Goal: Task Accomplishment & Management: Use online tool/utility

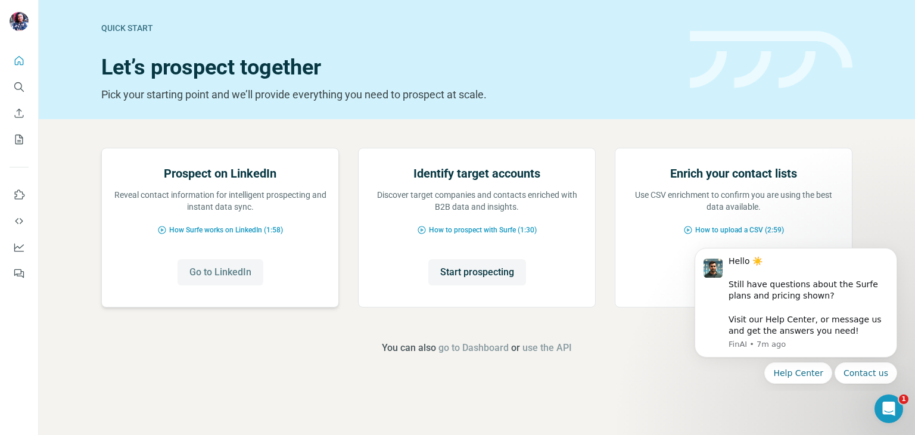
click at [224, 279] on span "Go to LinkedIn" at bounding box center [220, 272] width 62 height 14
click at [16, 133] on icon "My lists" at bounding box center [19, 139] width 12 height 12
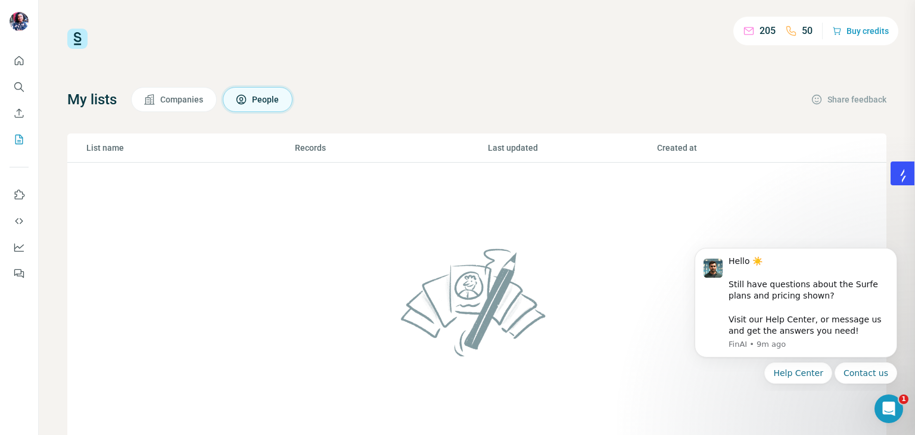
click at [255, 101] on button "People" at bounding box center [258, 99] width 70 height 25
click at [200, 103] on span "Companies" at bounding box center [182, 100] width 44 height 12
click at [800, 313] on div "Hello ☀️ ​ Still have questions about the Surfe plans and pricing shown? ​ Visi…" at bounding box center [808, 297] width 160 height 82
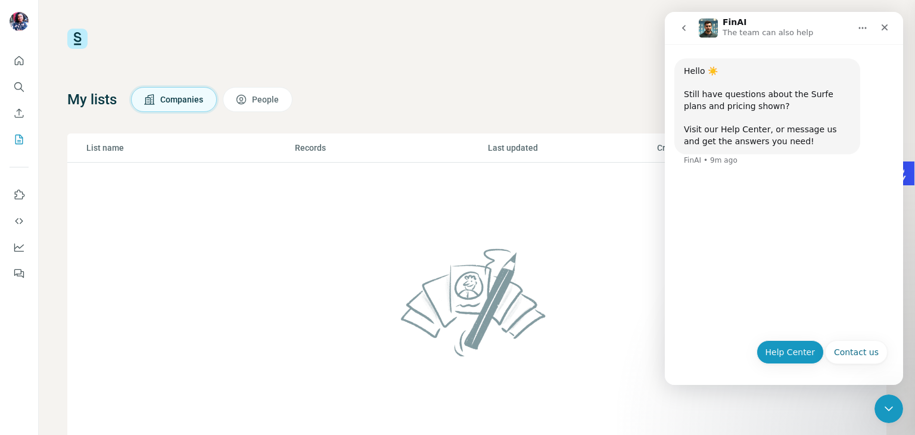
click at [800, 353] on button "Help Center" at bounding box center [790, 352] width 68 height 24
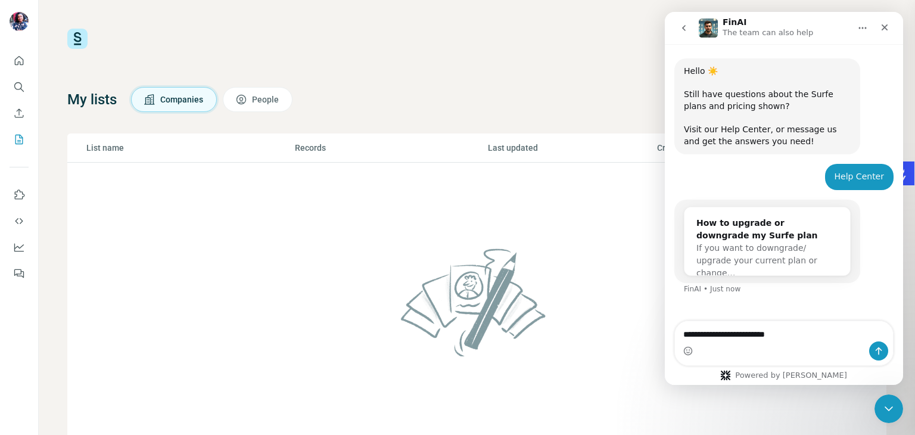
type textarea "**********"
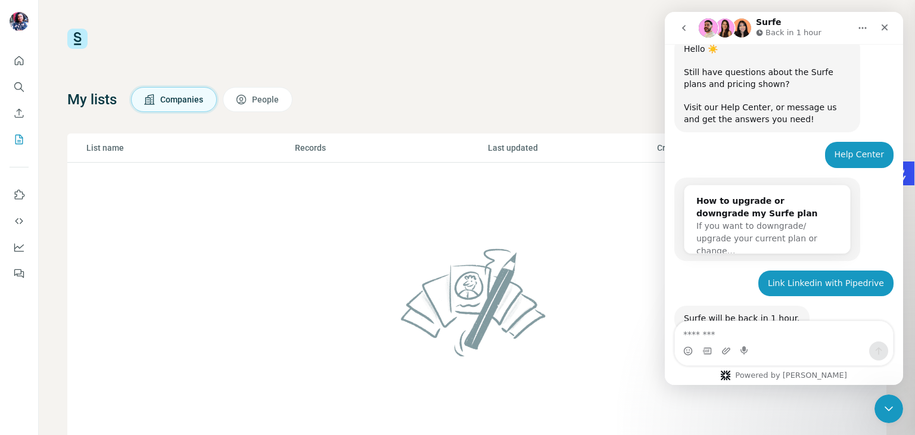
scroll to position [91, 0]
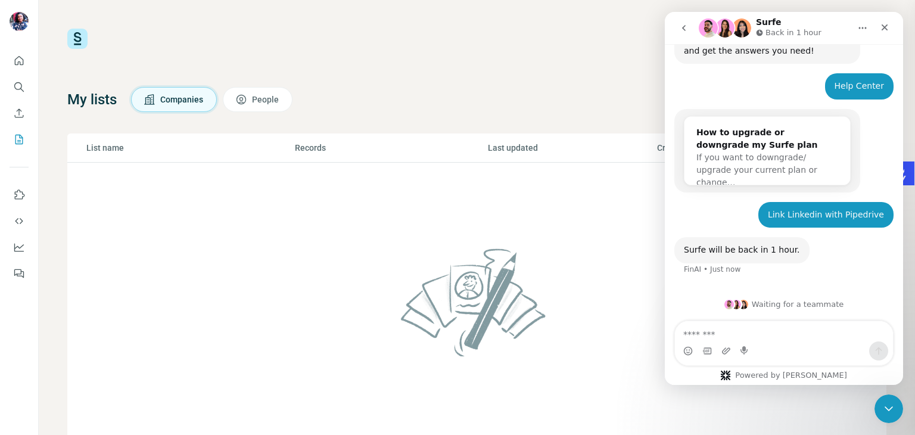
click at [586, 230] on td at bounding box center [476, 309] width 819 height 293
click at [861, 21] on button "Home" at bounding box center [862, 28] width 23 height 23
click at [884, 30] on icon "Close" at bounding box center [885, 28] width 10 height 10
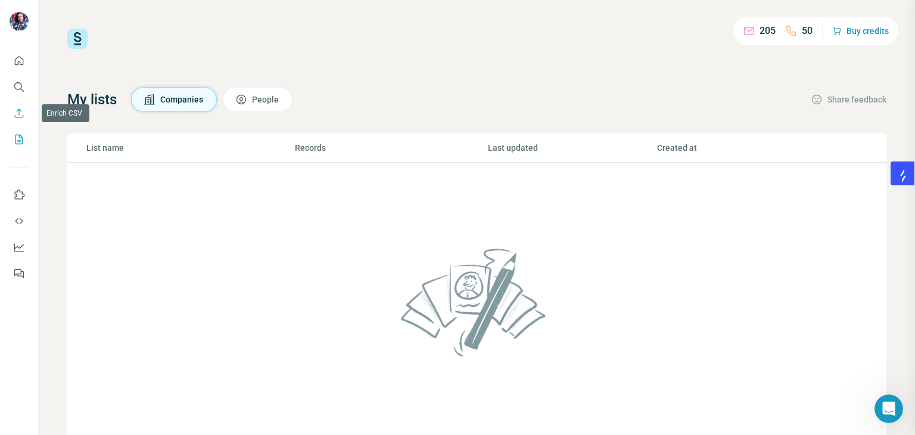
click at [17, 115] on icon "Enrich CSV" at bounding box center [19, 113] width 12 height 12
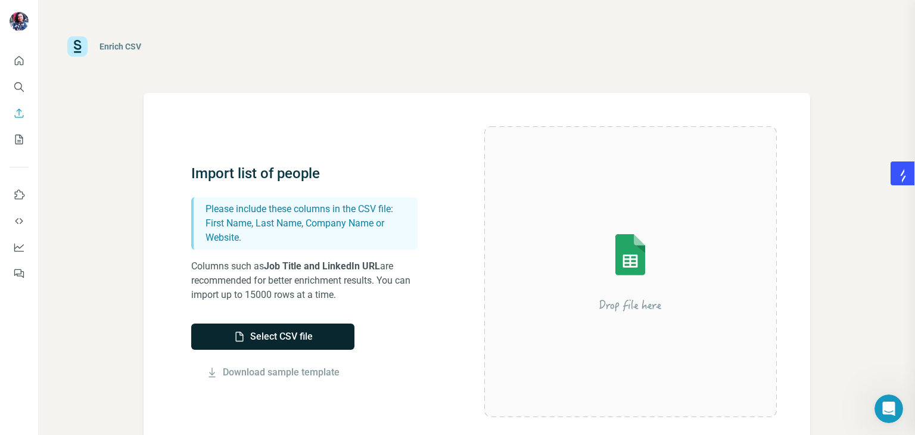
click at [243, 329] on button "Select CSV file" at bounding box center [272, 336] width 163 height 26
click at [325, 334] on button "Select CSV file" at bounding box center [272, 336] width 163 height 26
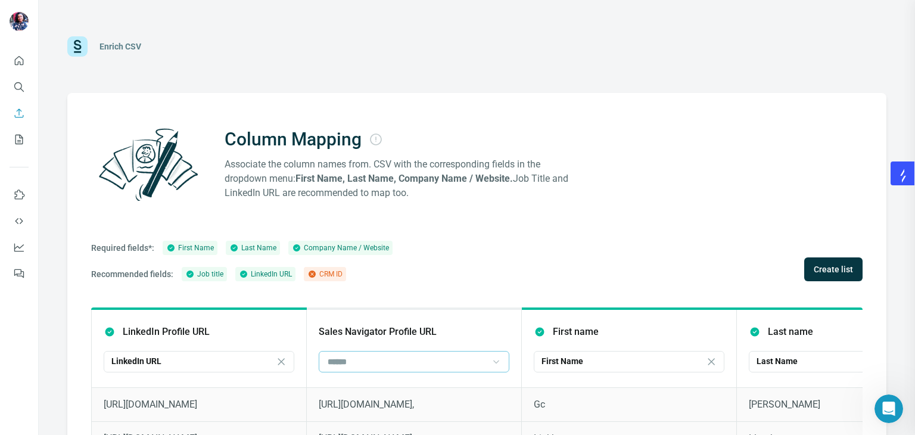
click at [494, 366] on icon at bounding box center [496, 362] width 12 height 12
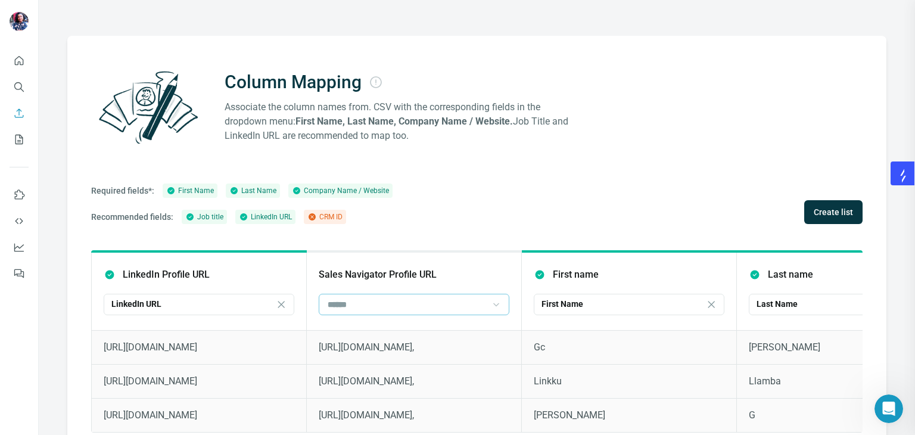
scroll to position [85, 0]
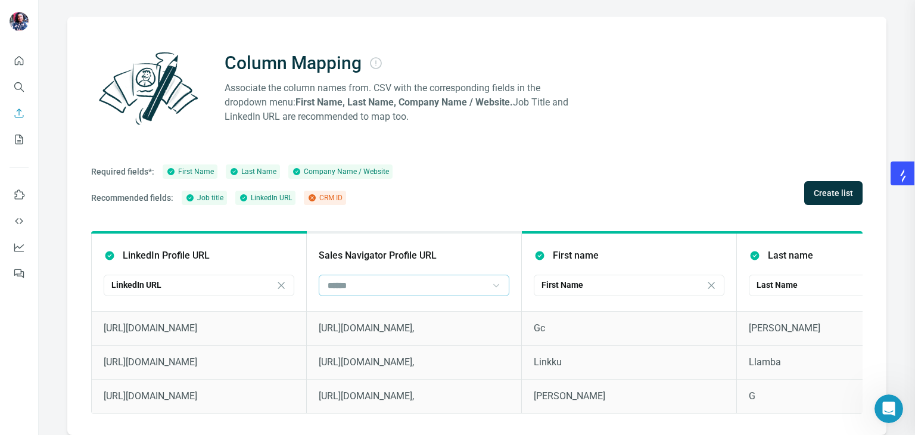
click at [496, 279] on icon at bounding box center [496, 285] width 12 height 12
click at [463, 303] on div "CRM ID" at bounding box center [413, 303] width 170 height 12
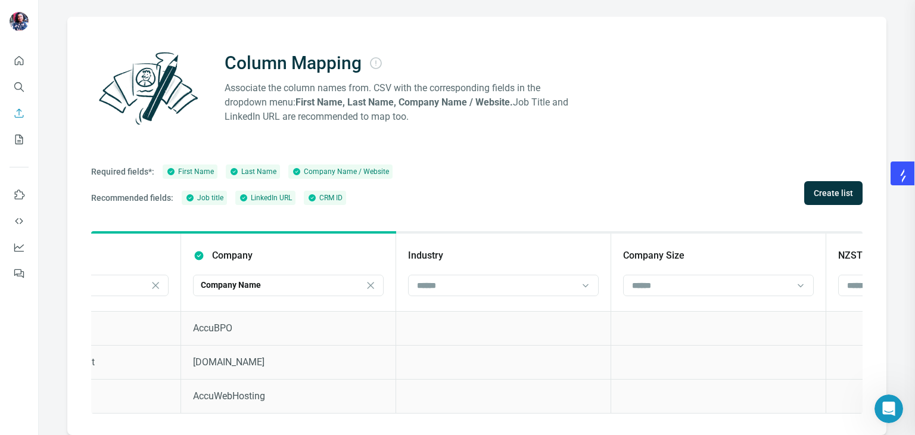
scroll to position [0, 963]
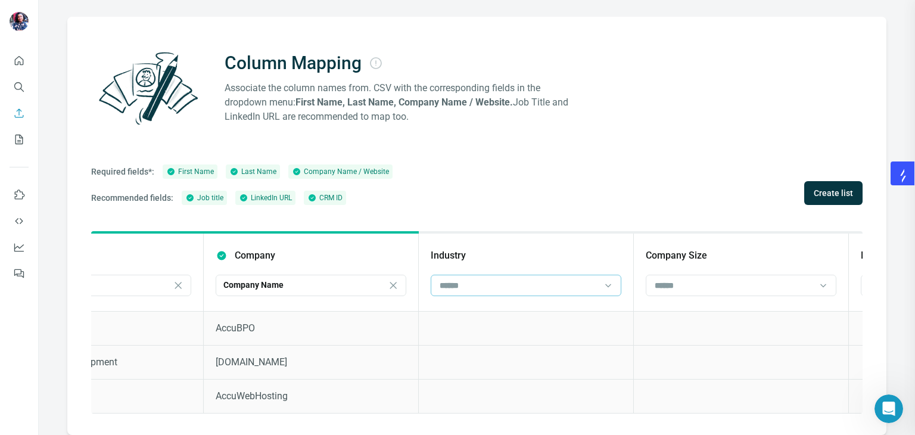
click at [580, 275] on div at bounding box center [518, 285] width 161 height 20
click at [691, 279] on input at bounding box center [733, 285] width 161 height 13
click at [820, 187] on span "Create list" at bounding box center [833, 193] width 39 height 12
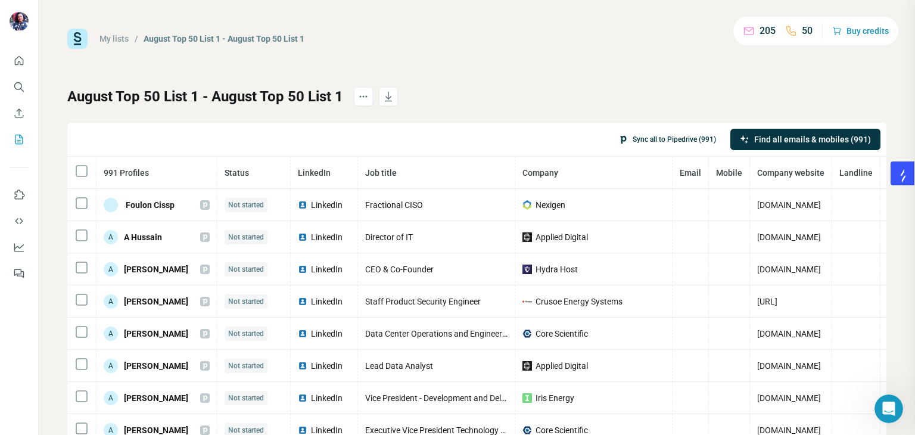
click at [650, 141] on button "Sync all to Pipedrive (991)" at bounding box center [667, 139] width 114 height 18
click at [636, 34] on div "My lists / August Top 50 List 1 - August Top 50 List 1 205 50 Buy credits" at bounding box center [476, 39] width 819 height 20
click at [852, 32] on button "Buy credits" at bounding box center [860, 31] width 57 height 17
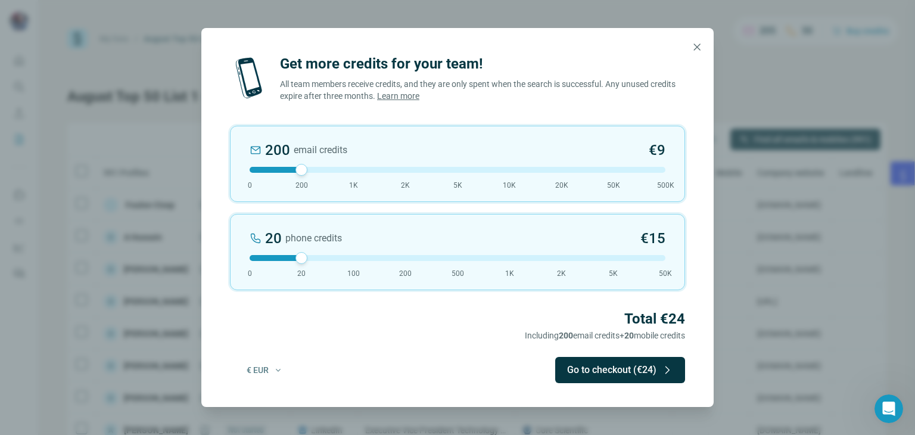
click at [460, 265] on div "20 phone credits €[PHONE_NUMBER] 1K 2K 5K 50K" at bounding box center [457, 252] width 455 height 76
drag, startPoint x: 457, startPoint y: 260, endPoint x: 361, endPoint y: 260, distance: 96.5
click at [361, 260] on div at bounding box center [458, 258] width 416 height 6
drag, startPoint x: 301, startPoint y: 170, endPoint x: 348, endPoint y: 172, distance: 47.1
click at [348, 172] on div at bounding box center [354, 170] width 12 height 12
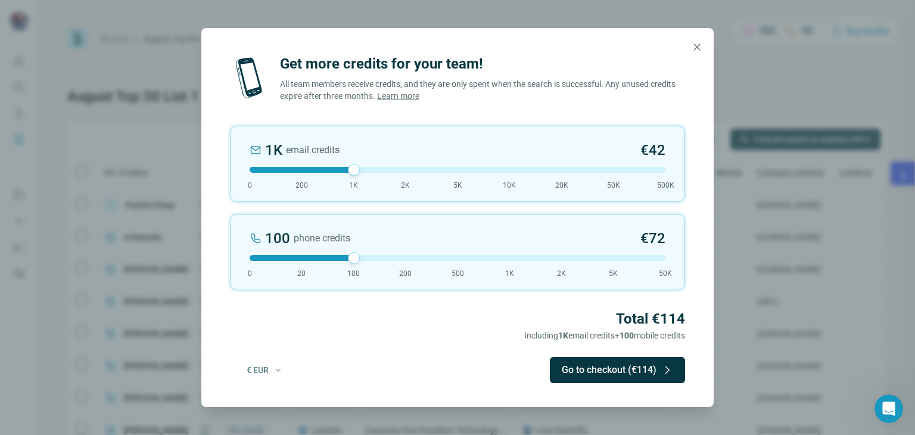
click at [330, 258] on div at bounding box center [458, 258] width 416 height 6
click at [700, 42] on icon "button" at bounding box center [697, 47] width 12 height 12
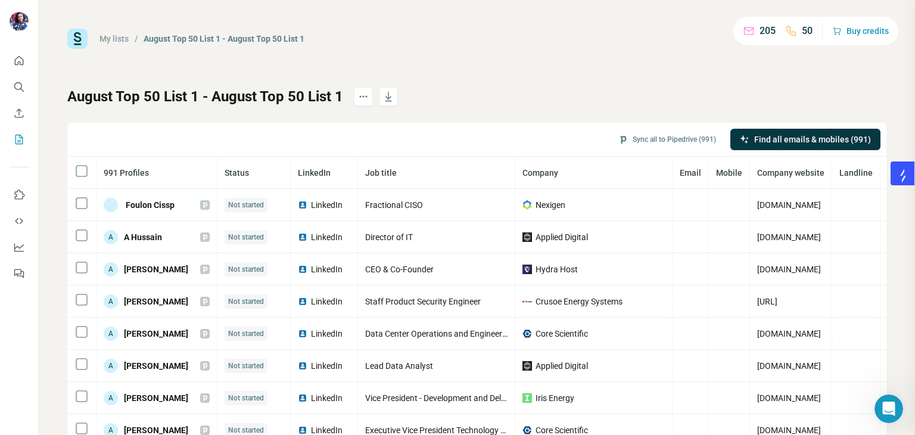
click at [227, 91] on h1 "August Top 50 List 1 - August Top 50 List 1" at bounding box center [205, 96] width 276 height 19
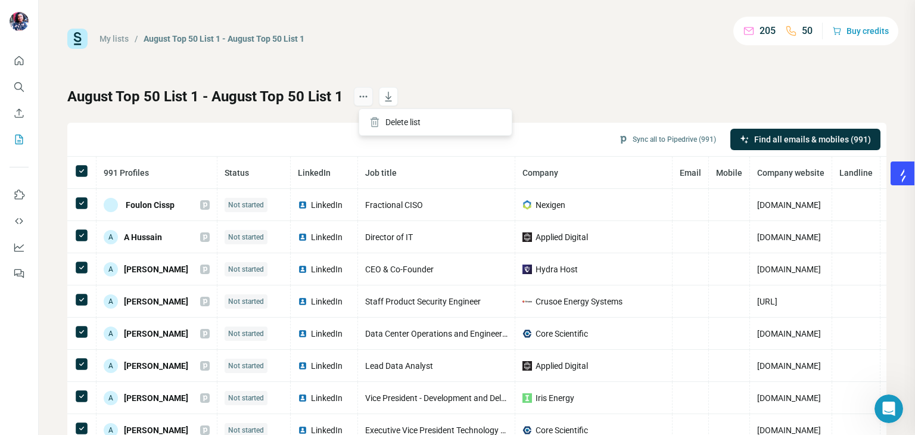
click at [365, 95] on icon "actions" at bounding box center [363, 97] width 12 height 12
click at [474, 54] on div "My lists / August Top 50 List 1 - August Top 50 List 1 205 50 Buy credits Augus…" at bounding box center [476, 250] width 819 height 443
